Goal: Transaction & Acquisition: Download file/media

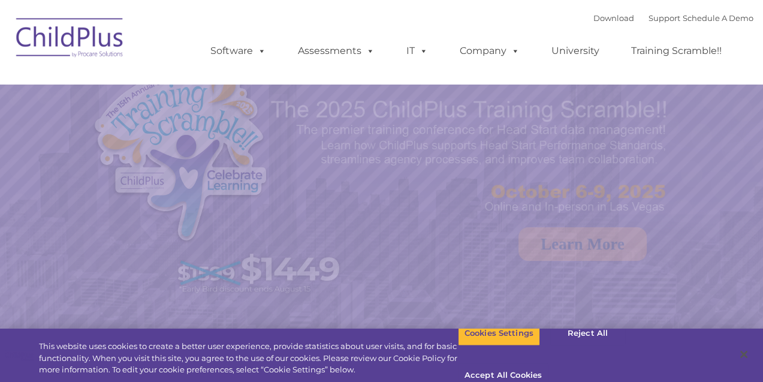
select select "MEDIUM"
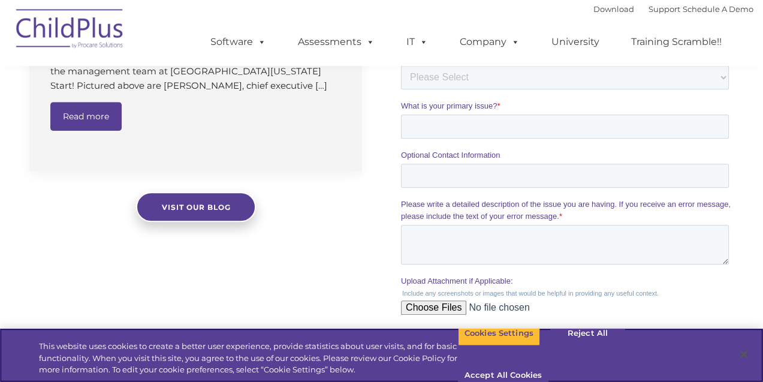
scroll to position [1077, 0]
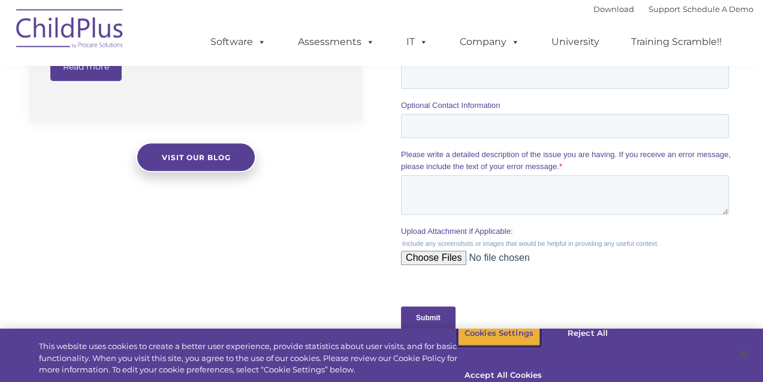
drag, startPoint x: 513, startPoint y: 345, endPoint x: 518, endPoint y: 341, distance: 6.8
click at [515, 344] on button "Cookies Settings" at bounding box center [499, 333] width 82 height 25
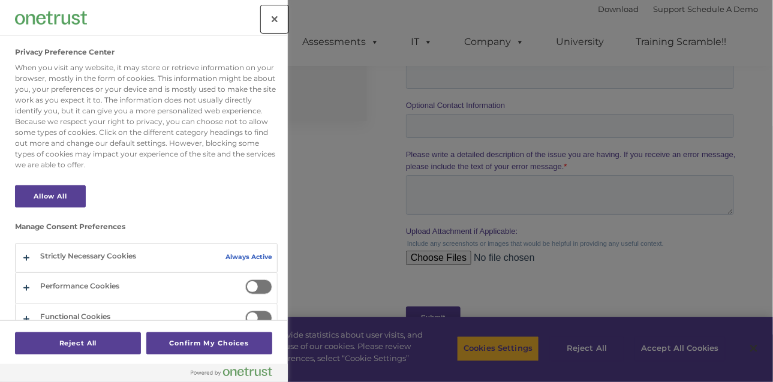
click at [273, 17] on button "Close" at bounding box center [274, 19] width 26 height 26
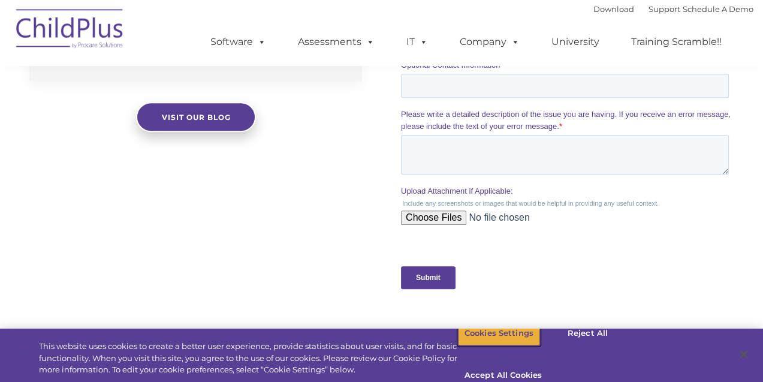
scroll to position [977, 0]
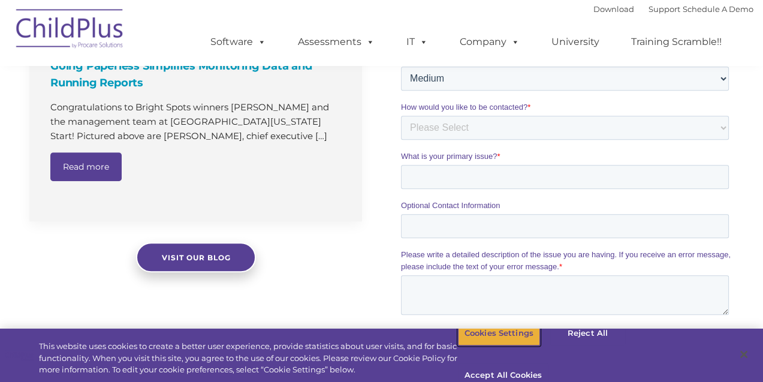
drag, startPoint x: 501, startPoint y: 353, endPoint x: 513, endPoint y: 348, distance: 12.9
click at [502, 346] on button "Cookies Settings" at bounding box center [499, 333] width 82 height 25
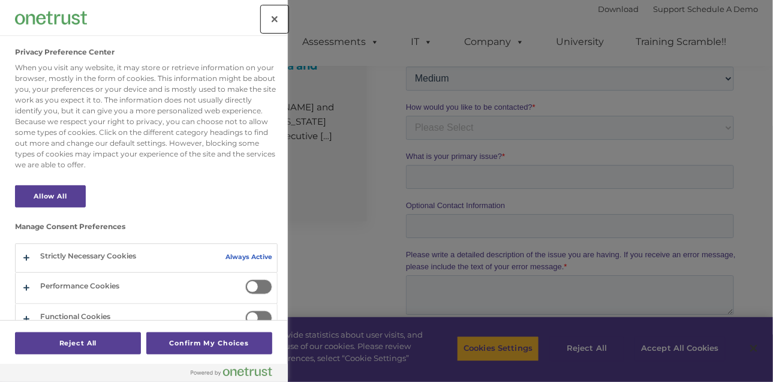
drag, startPoint x: 282, startPoint y: 23, endPoint x: 388, endPoint y: 133, distance: 152.7
click at [283, 25] on button "Close" at bounding box center [274, 19] width 26 height 26
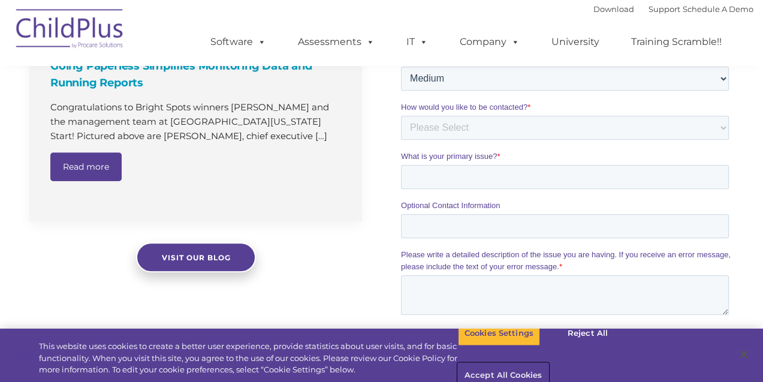
click at [549, 363] on button "Accept All Cookies" at bounding box center [503, 375] width 91 height 25
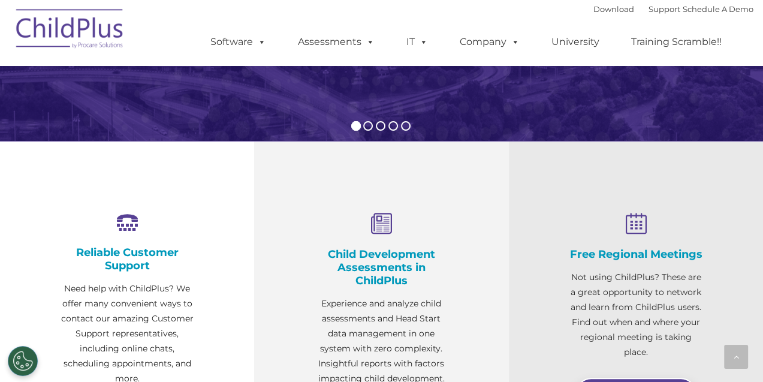
scroll to position [0, 0]
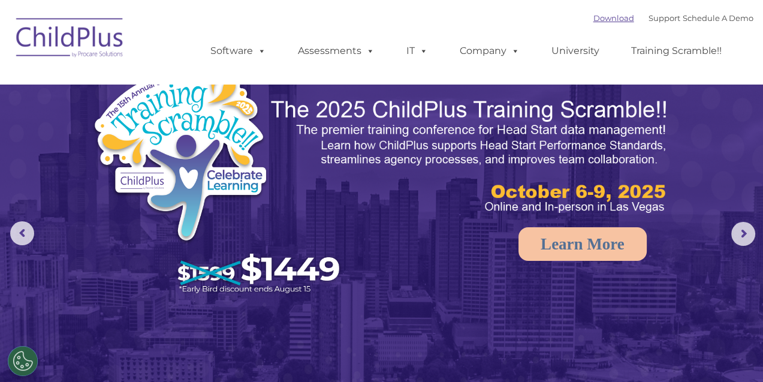
click at [610, 16] on link "Download" at bounding box center [614, 18] width 41 height 10
select select "MEDIUM"
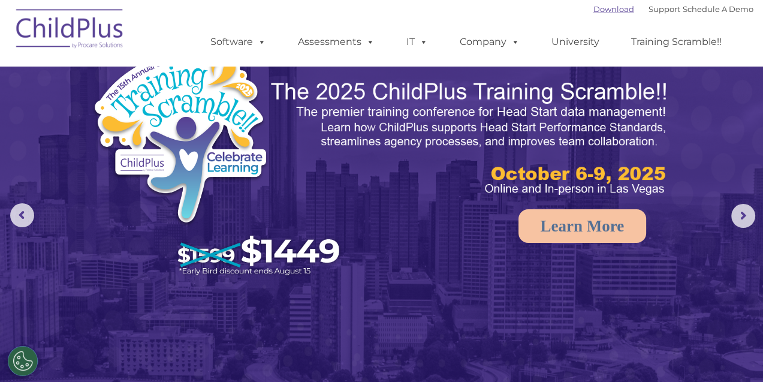
click at [606, 11] on link "Download" at bounding box center [614, 9] width 41 height 10
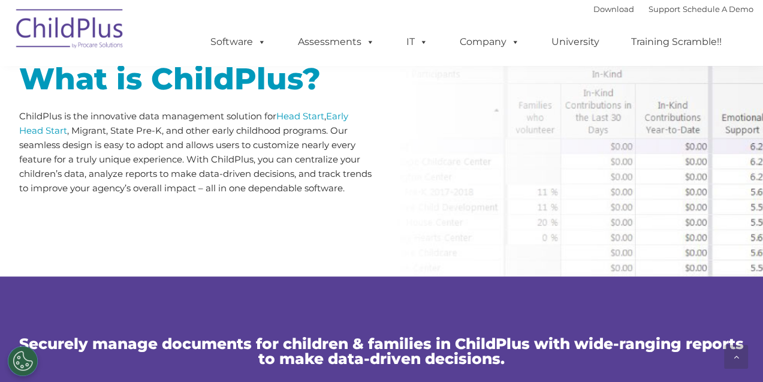
scroll to position [623, 0]
